Goal: Information Seeking & Learning: Learn about a topic

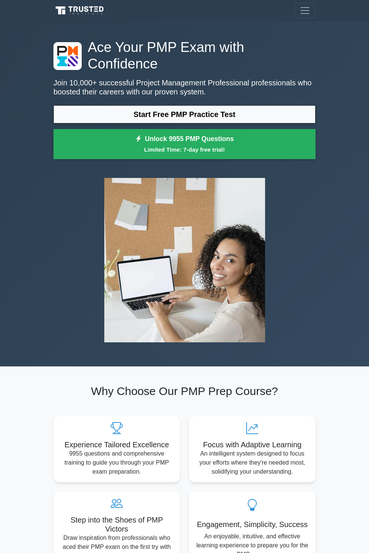
click at [246, 105] on link "Start Free PMP Practice Test" at bounding box center [184, 114] width 262 height 18
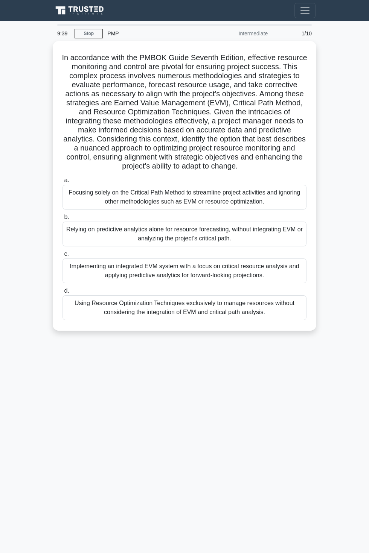
click at [339, 189] on main "9:39 Stop PMP Intermediate 1/10 .spinner_0XTQ{transform-origin:center;animation…" at bounding box center [184, 287] width 369 height 532
click at [349, 190] on main "9:25 Stop PMP Intermediate 1/10 .spinner_0XTQ{transform-origin:center;animation…" at bounding box center [184, 287] width 369 height 532
